Goal: Information Seeking & Learning: Stay updated

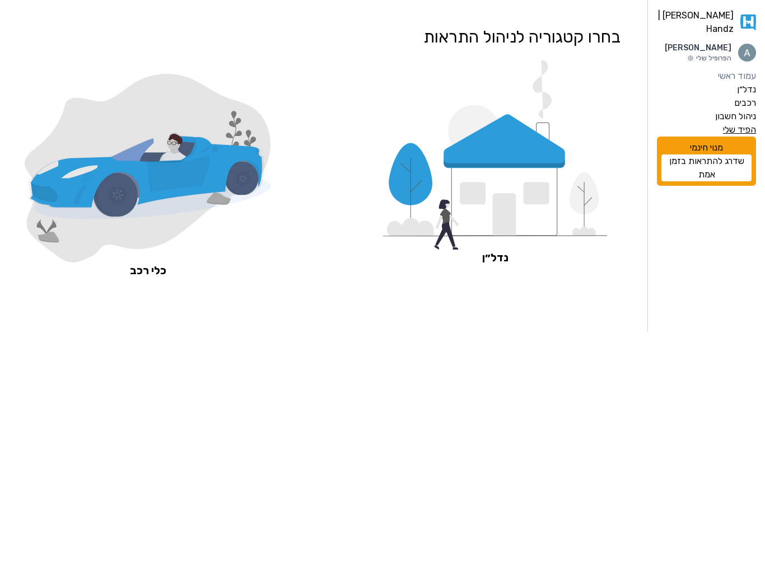
click at [748, 137] on label "הפיד שלי" at bounding box center [739, 129] width 33 height 13
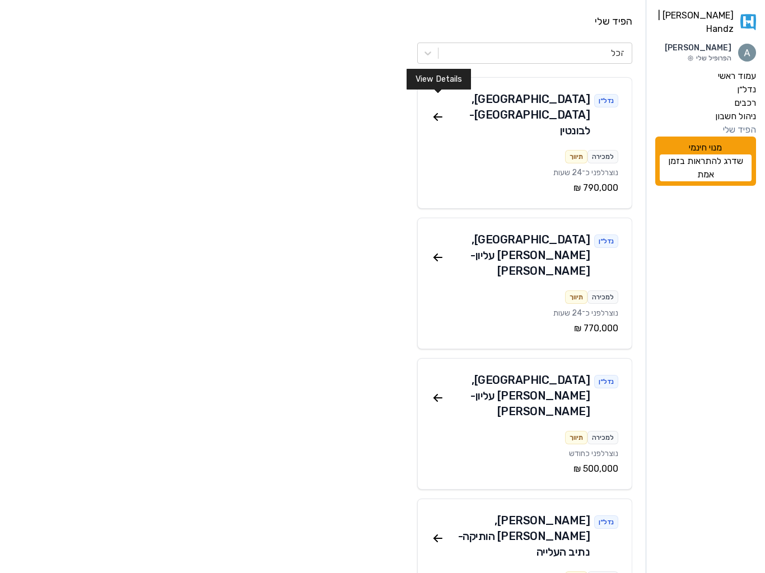
click at [440, 110] on icon at bounding box center [437, 116] width 13 height 13
click at [432, 251] on icon at bounding box center [437, 257] width 13 height 13
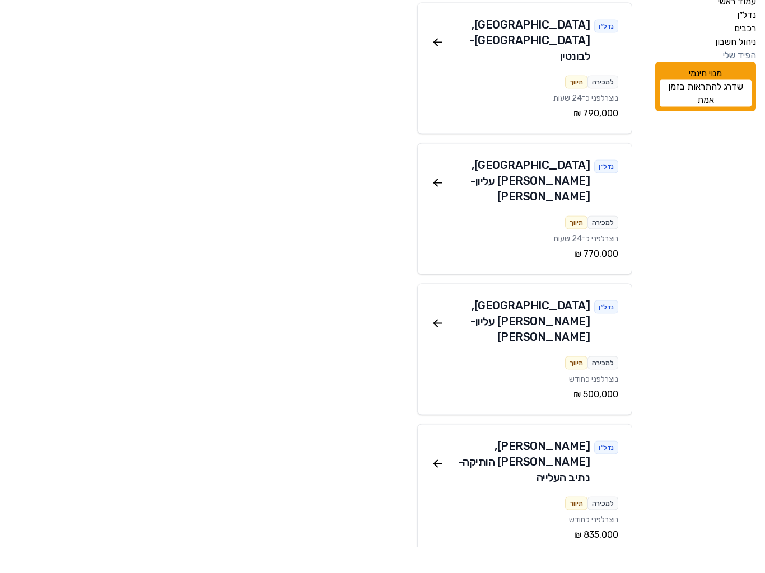
scroll to position [49, 0]
click at [438, 342] on icon at bounding box center [437, 348] width 13 height 13
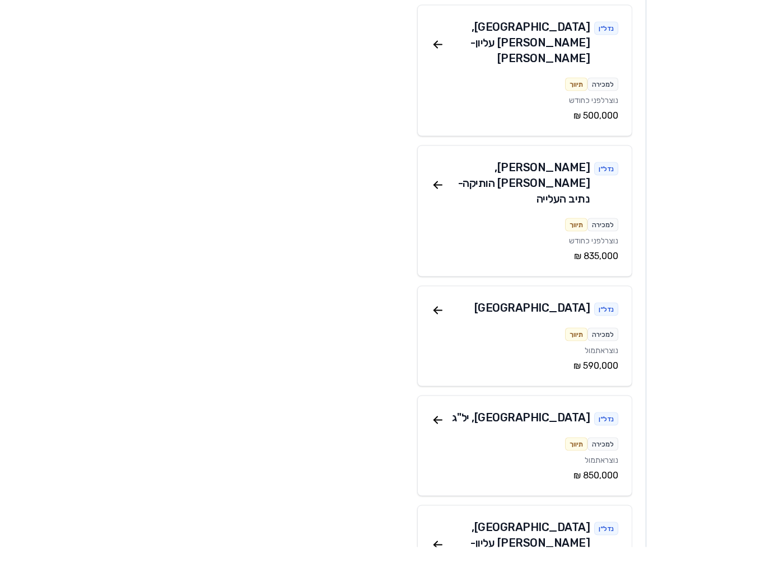
scroll to position [328, 0]
click at [432, 204] on icon at bounding box center [437, 210] width 13 height 13
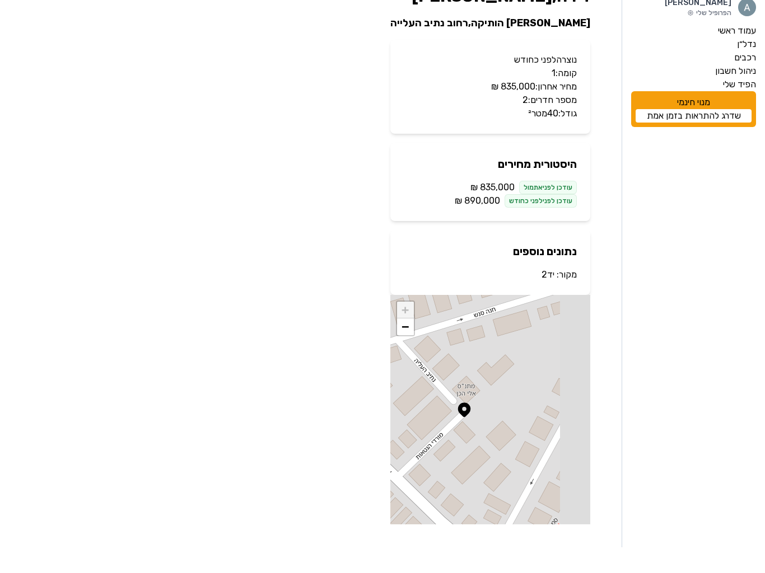
scroll to position [20, 0]
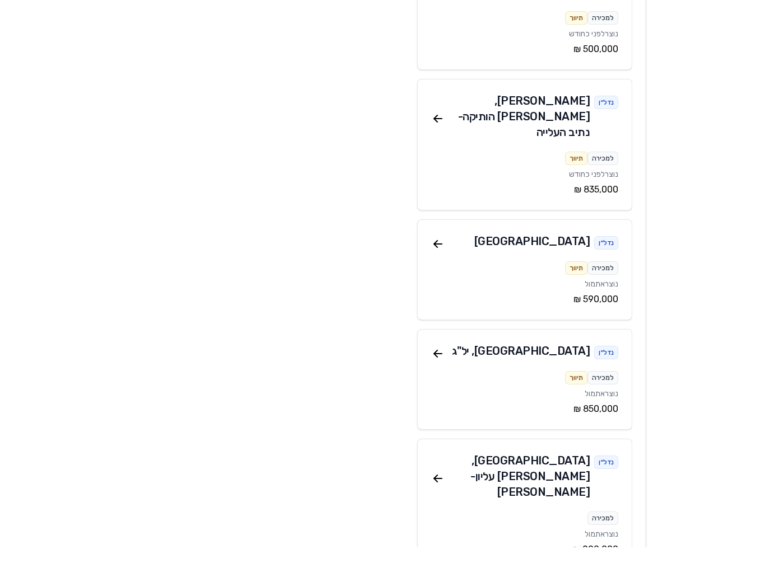
scroll to position [395, 0]
click at [438, 263] on icon at bounding box center [437, 269] width 13 height 13
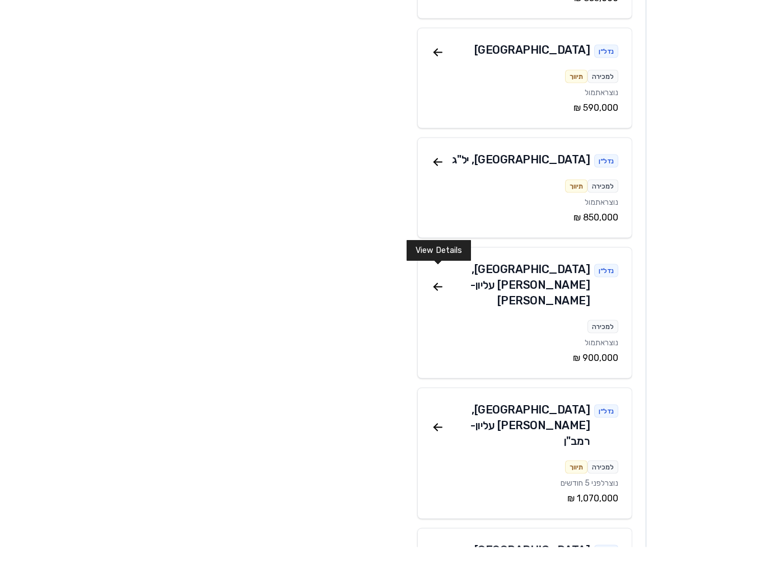
scroll to position [586, 0]
click at [430, 413] on div "נדל״ן חיפה , הדר עליון - רמב"ן למכירה תיווך נוצר לפני 5 חודשים ‏1,070,000 ‏₪ Vi…" at bounding box center [524, 479] width 215 height 132
click at [441, 453] on icon at bounding box center [438, 453] width 8 height 0
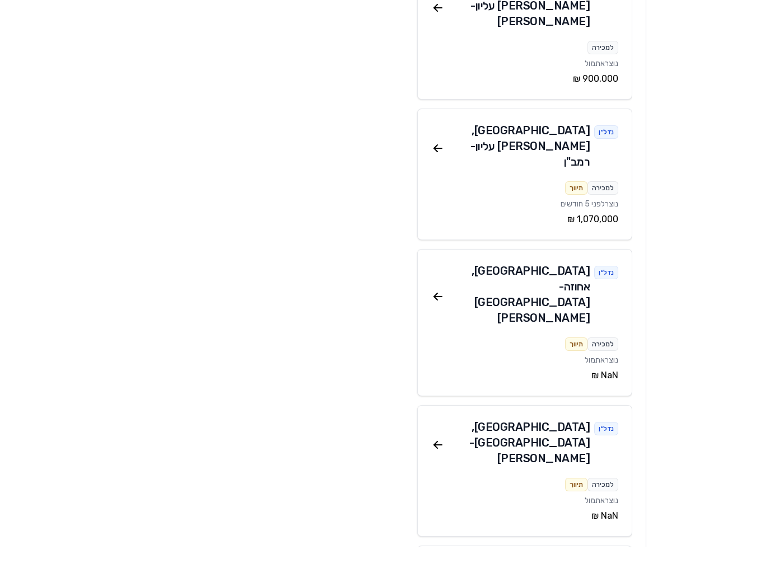
scroll to position [867, 0]
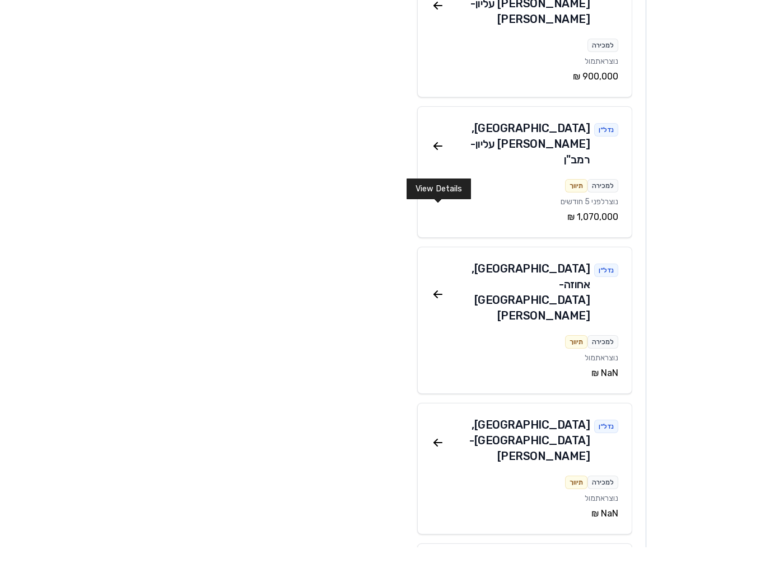
click at [436, 462] on icon at bounding box center [437, 468] width 13 height 13
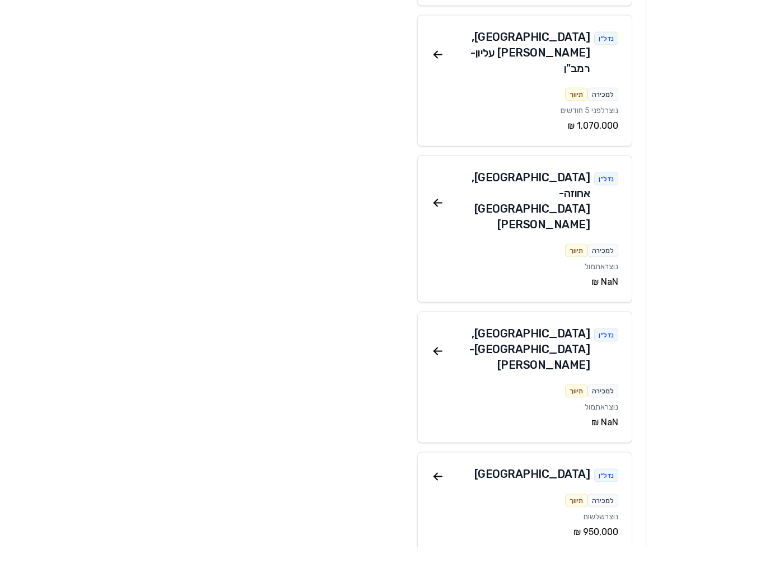
scroll to position [959, 0]
click at [435, 502] on icon at bounding box center [438, 502] width 8 height 0
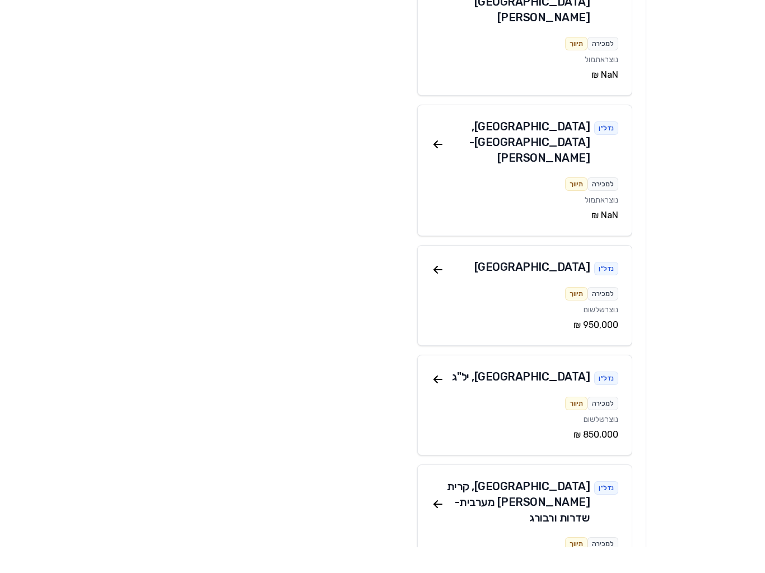
scroll to position [1168, 0]
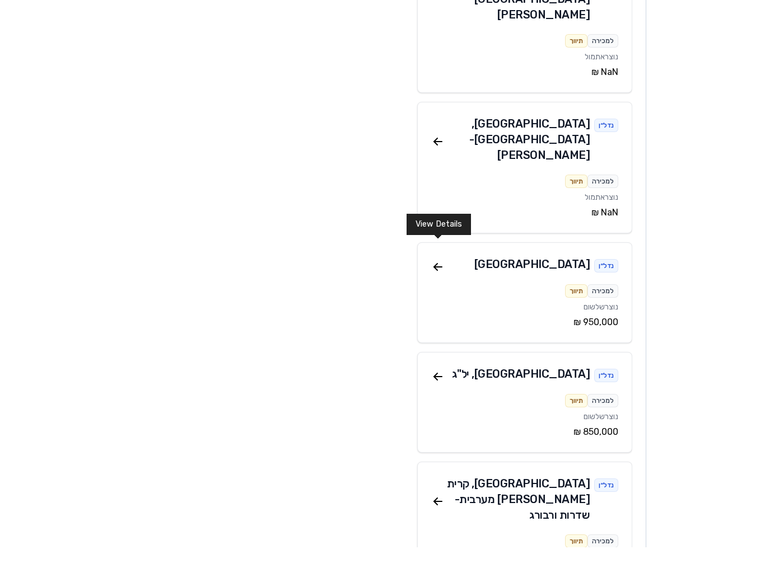
click at [437, 521] on icon at bounding box center [437, 527] width 13 height 13
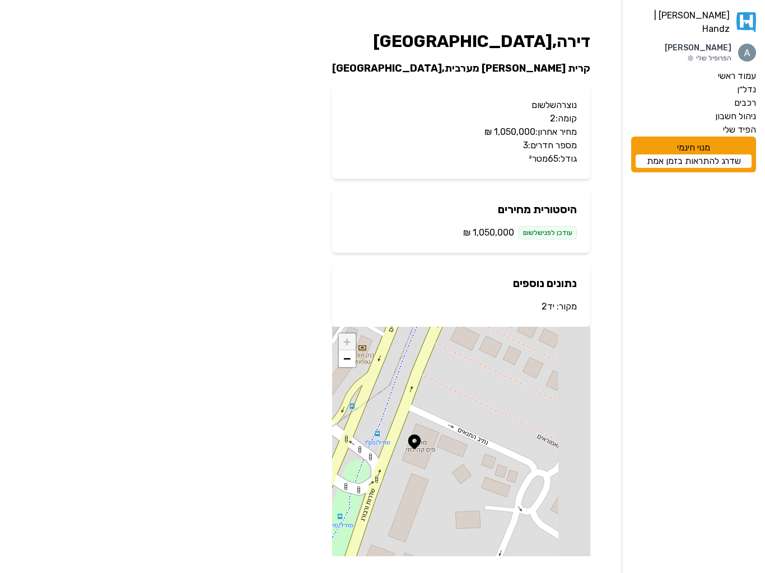
click at [544, 235] on div "עודכן לפני שלשום" at bounding box center [547, 232] width 58 height 13
click at [475, 239] on span "‏1,050,000 ‏₪" at bounding box center [488, 232] width 51 height 13
click at [558, 306] on p "מקור: יד2" at bounding box center [460, 306] width 231 height 13
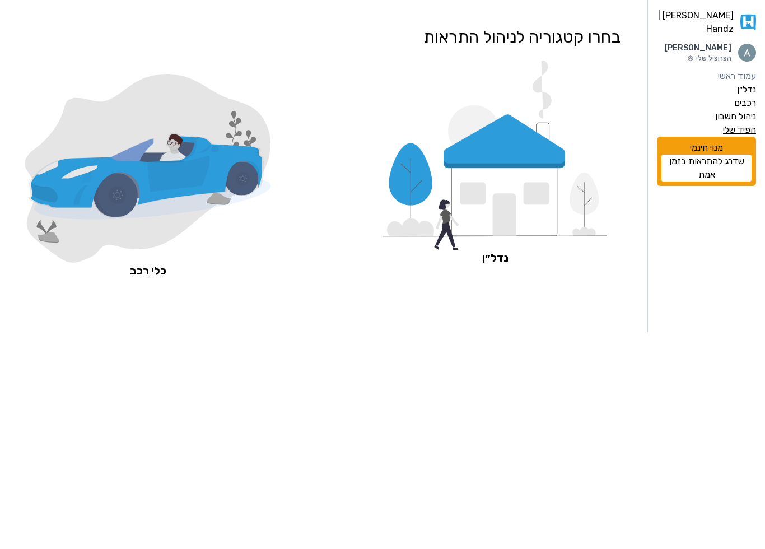
click at [748, 137] on label "הפיד שלי" at bounding box center [739, 129] width 33 height 13
